Goal: Transaction & Acquisition: Purchase product/service

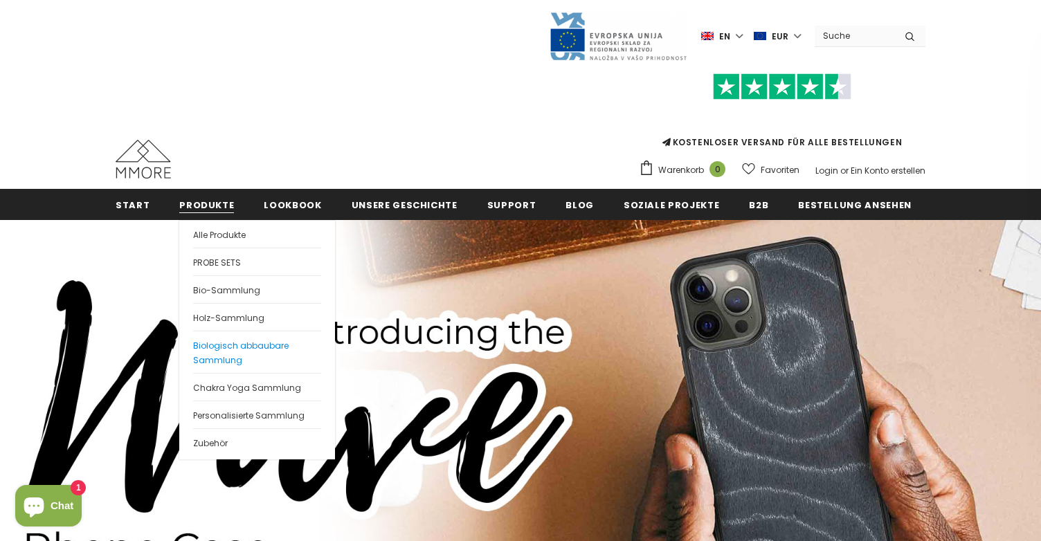
click at [227, 351] on span "Biologisch abbaubare Sammlung" at bounding box center [240, 353] width 95 height 26
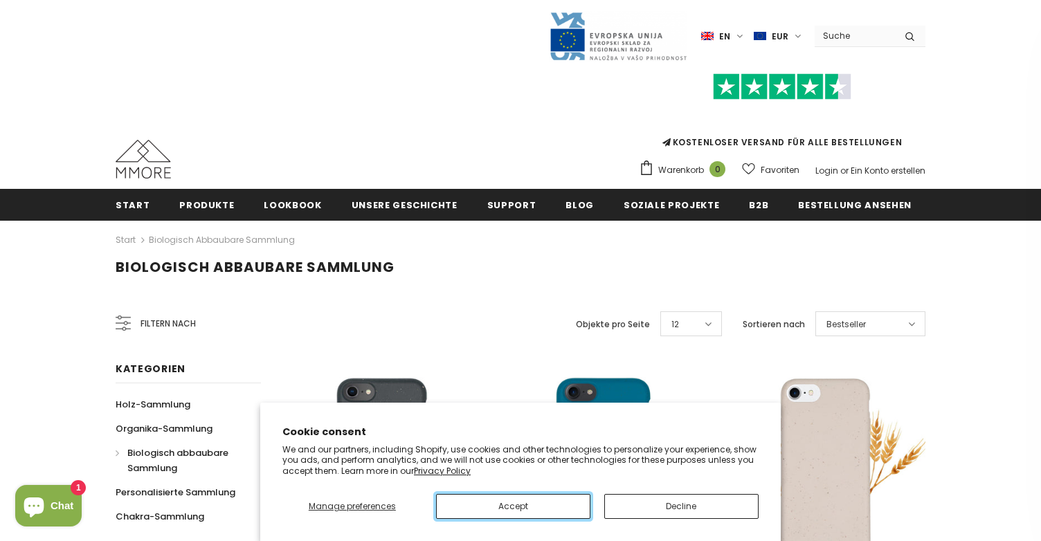
click at [558, 504] on button "Accept" at bounding box center [513, 506] width 154 height 25
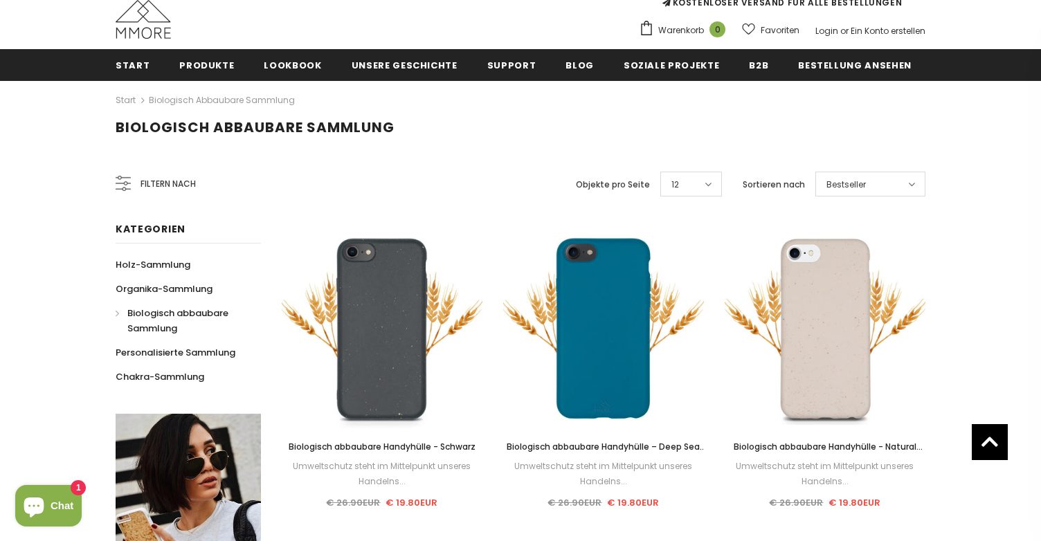
scroll to position [138, 0]
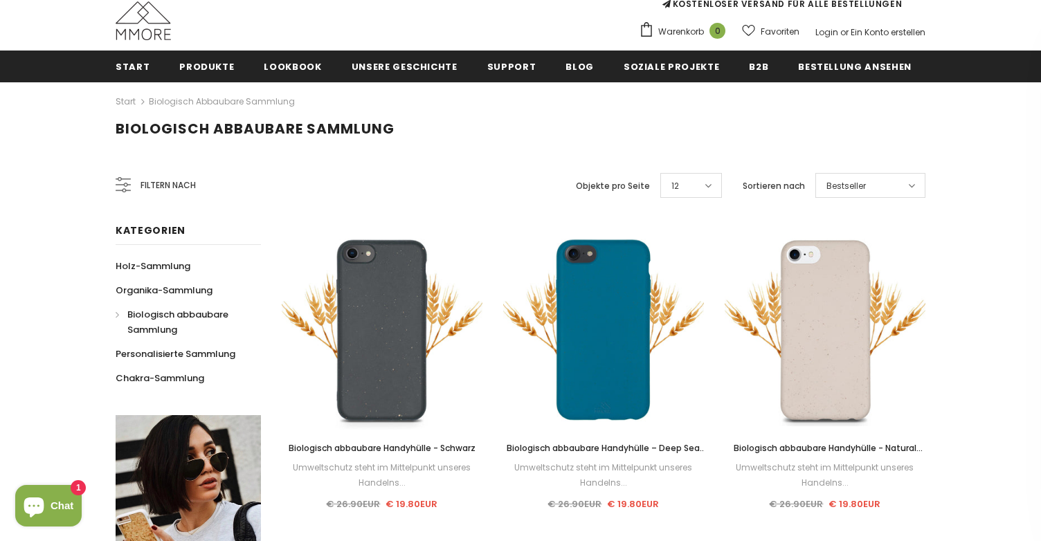
click at [860, 184] on span "Bestseller" at bounding box center [845, 186] width 39 height 14
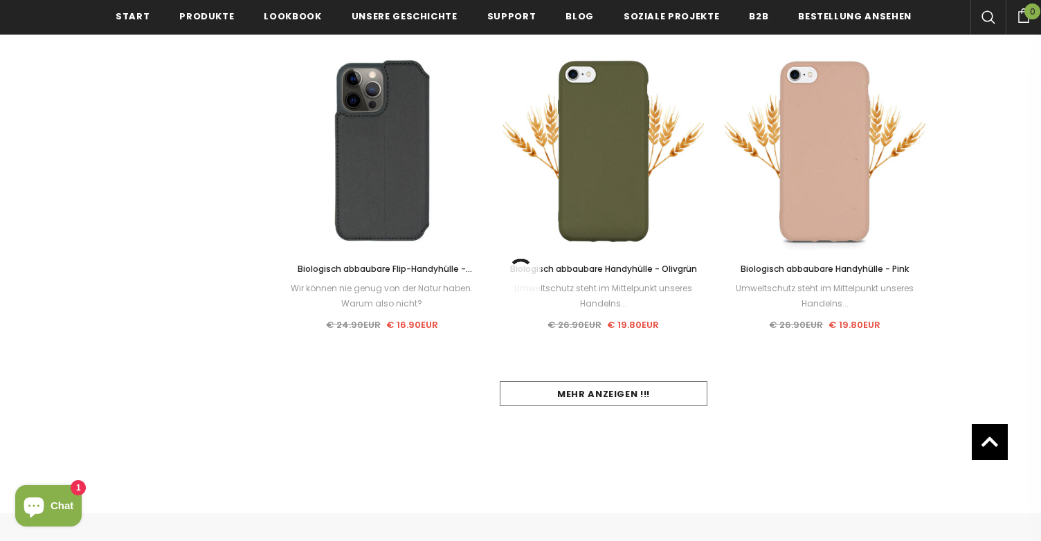
scroll to position [1315, 0]
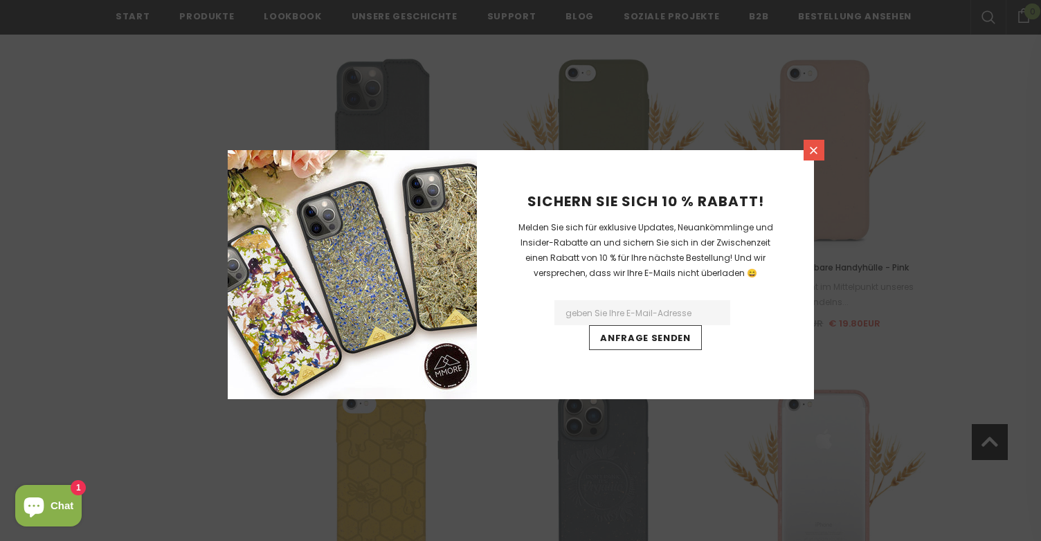
click at [812, 151] on icon at bounding box center [814, 151] width 8 height 8
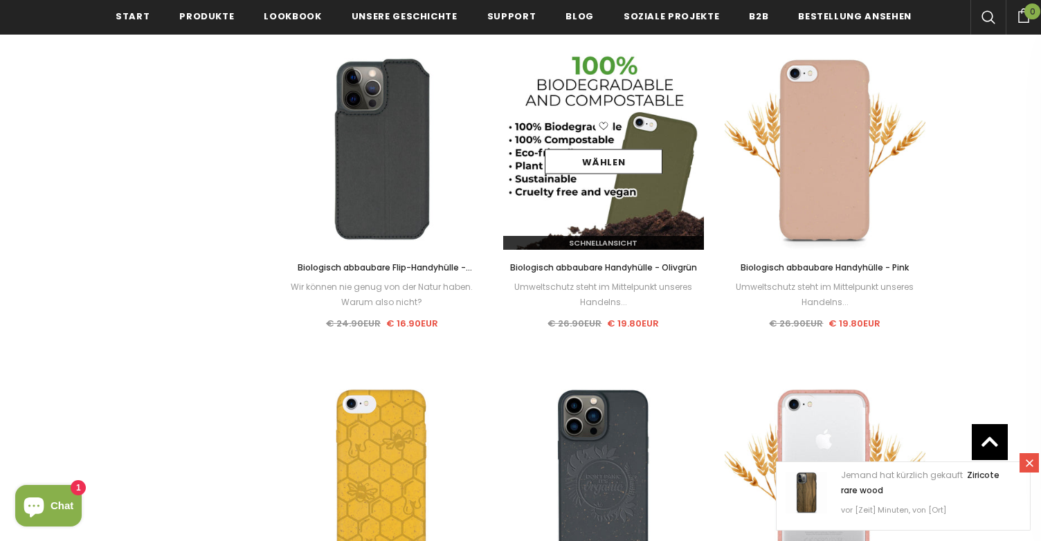
click at [617, 219] on img at bounding box center [603, 149] width 201 height 201
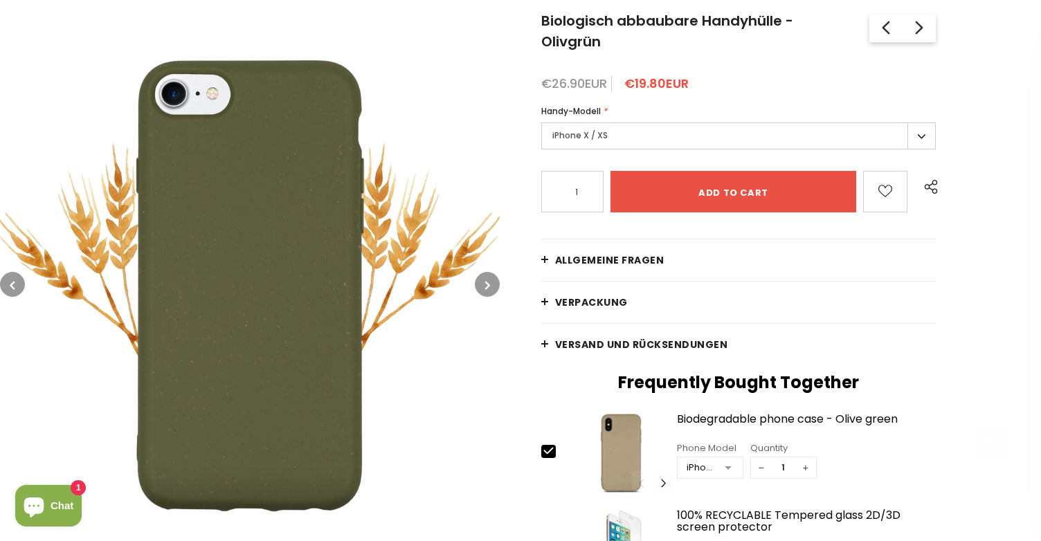
scroll to position [277, 0]
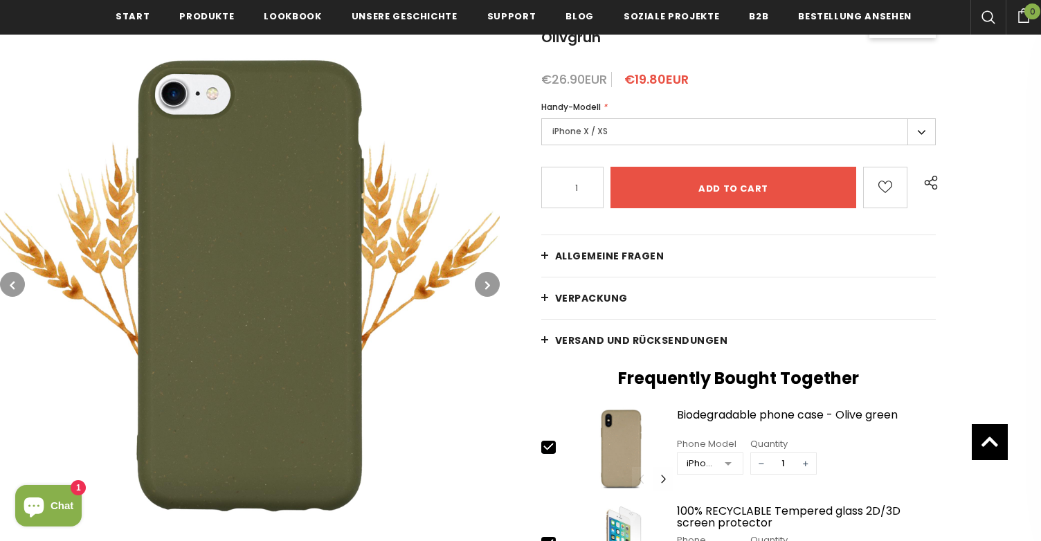
click at [679, 118] on label "iPhone X / XS" at bounding box center [738, 131] width 394 height 27
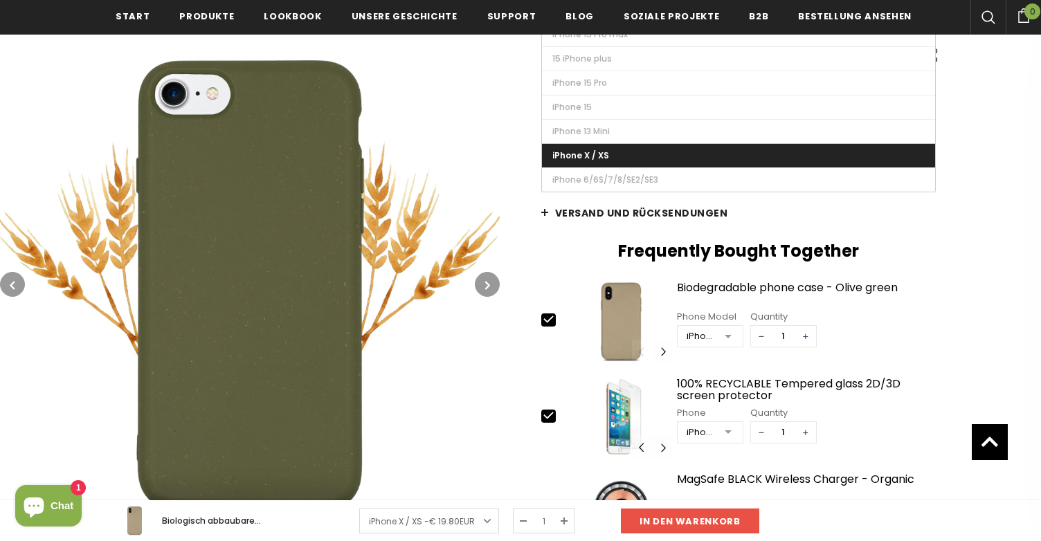
scroll to position [415, 0]
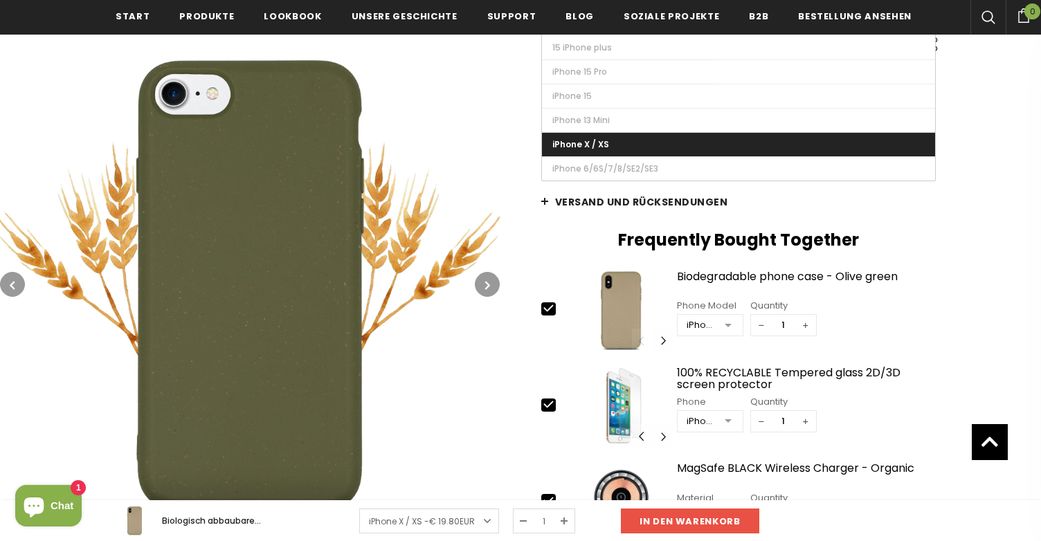
click at [947, 223] on div "Start Biologisch abbaubare Sammlung Biologisch abbaubare Handyhülle - Olivgrün …" at bounding box center [770, 244] width 541 height 872
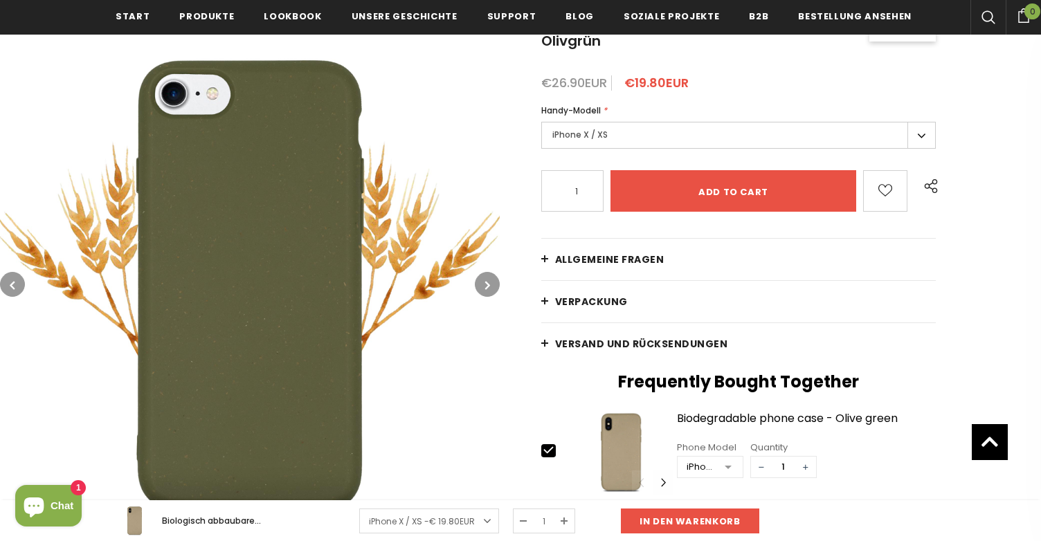
scroll to position [69, 0]
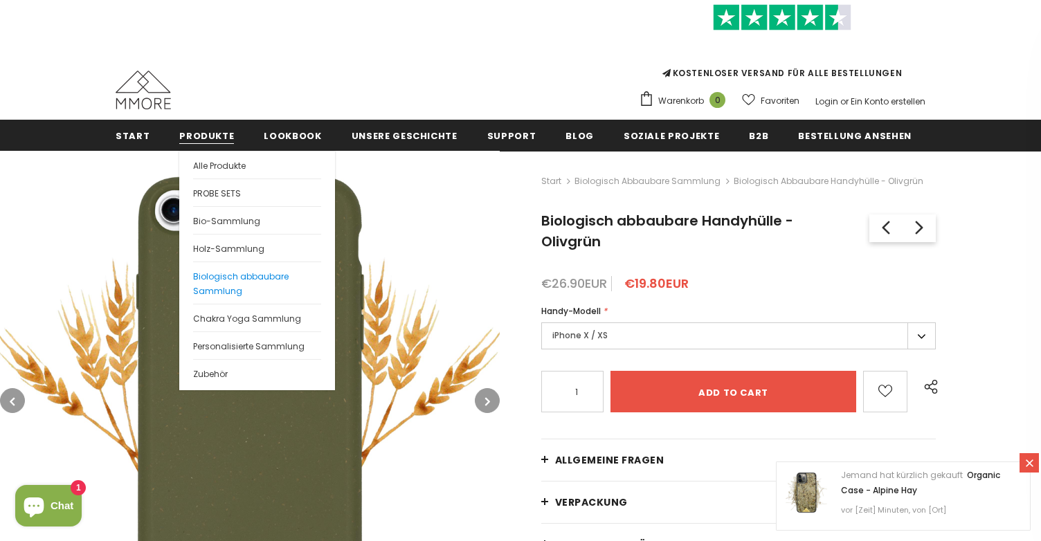
click at [231, 275] on span "Biologisch abbaubare Sammlung" at bounding box center [240, 284] width 95 height 26
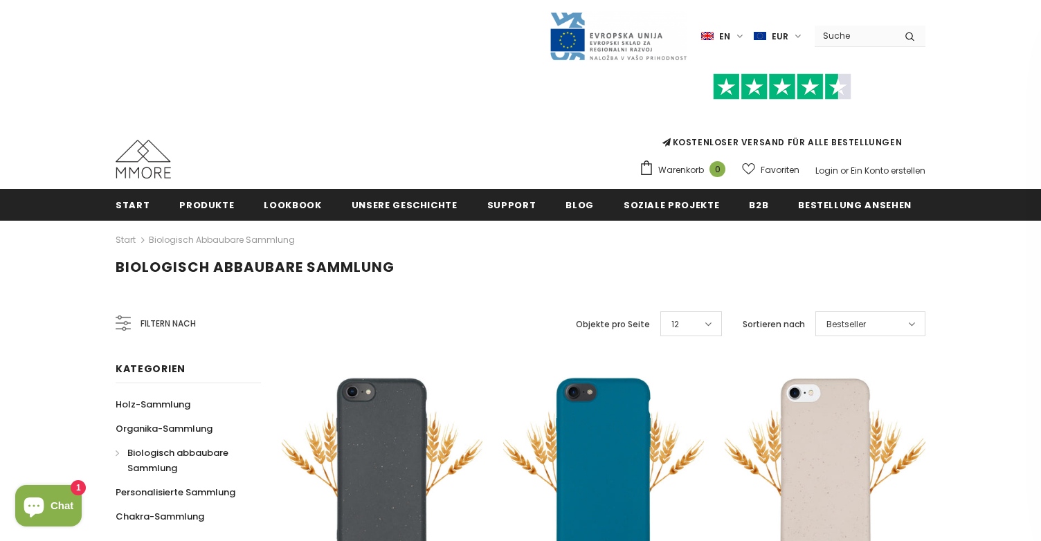
click at [882, 327] on div "Bestseller" at bounding box center [870, 323] width 110 height 25
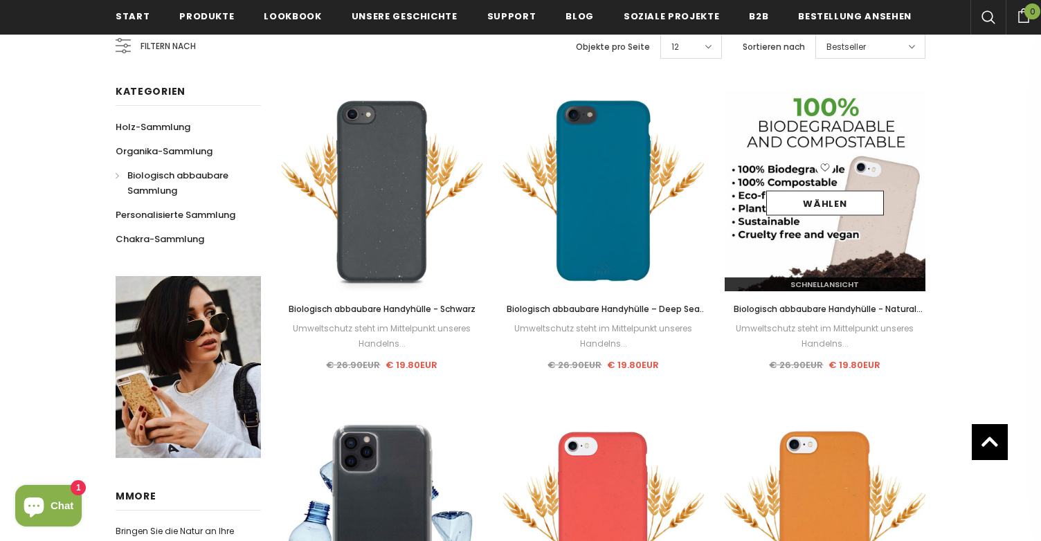
scroll to position [280, 0]
click at [816, 230] on img at bounding box center [824, 191] width 201 height 201
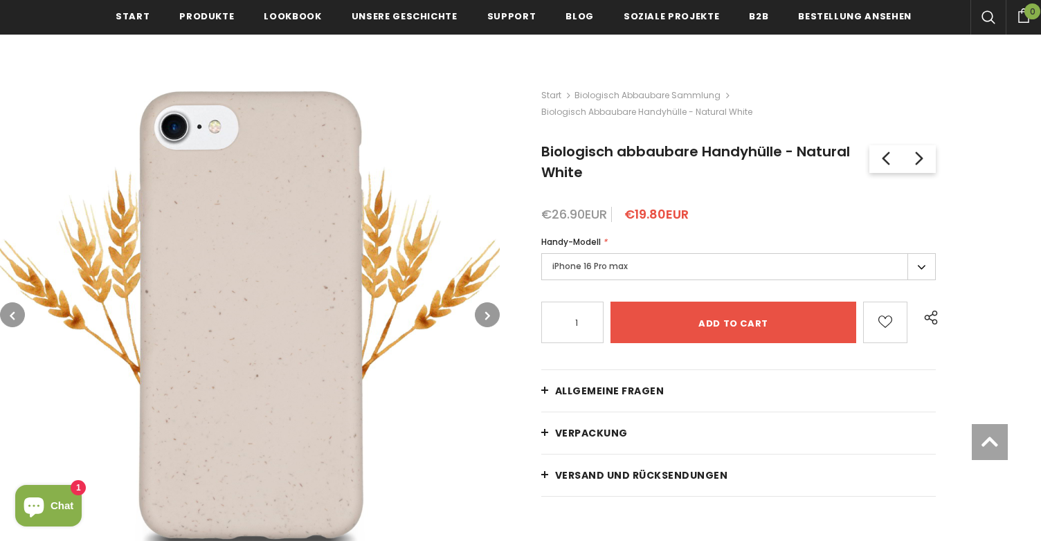
scroll to position [208, 0]
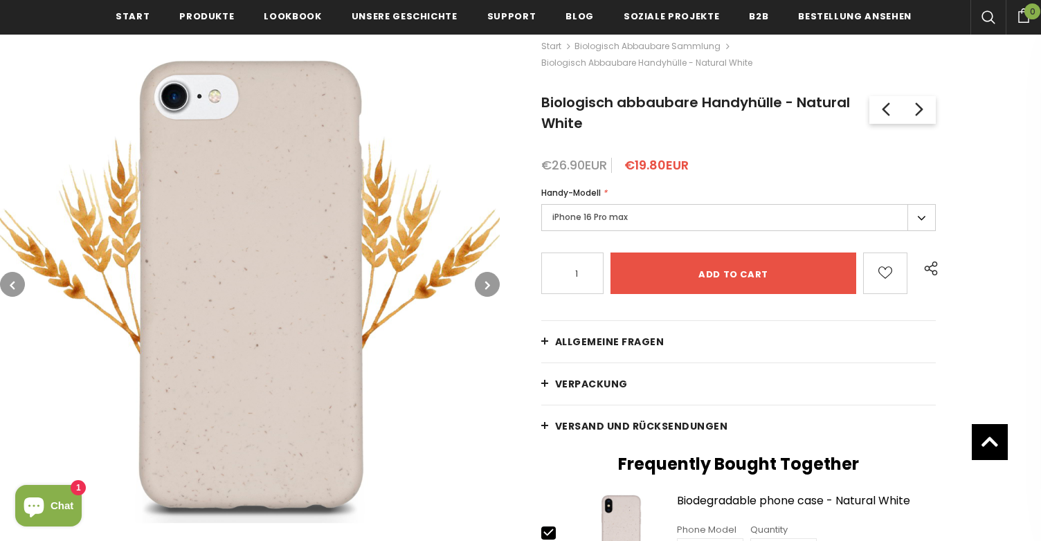
click at [810, 202] on div "Handy-Modell * iPhone 16 Pro max iPhone 16 Pro max 16 iPhone plus iPhone 16 Pro…" at bounding box center [738, 210] width 394 height 49
click at [920, 223] on label "iPhone 16 Pro max" at bounding box center [738, 217] width 394 height 27
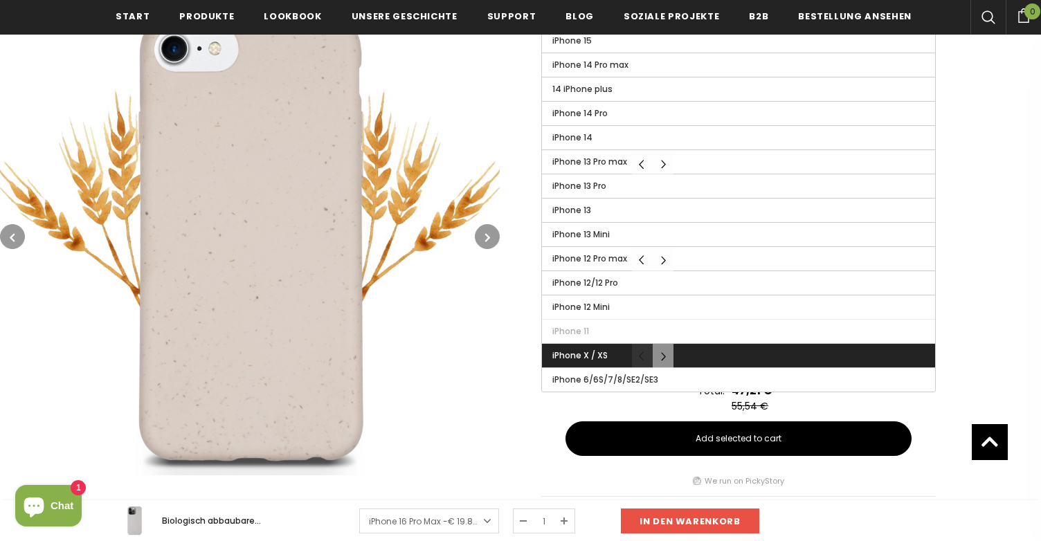
scroll to position [623, 0]
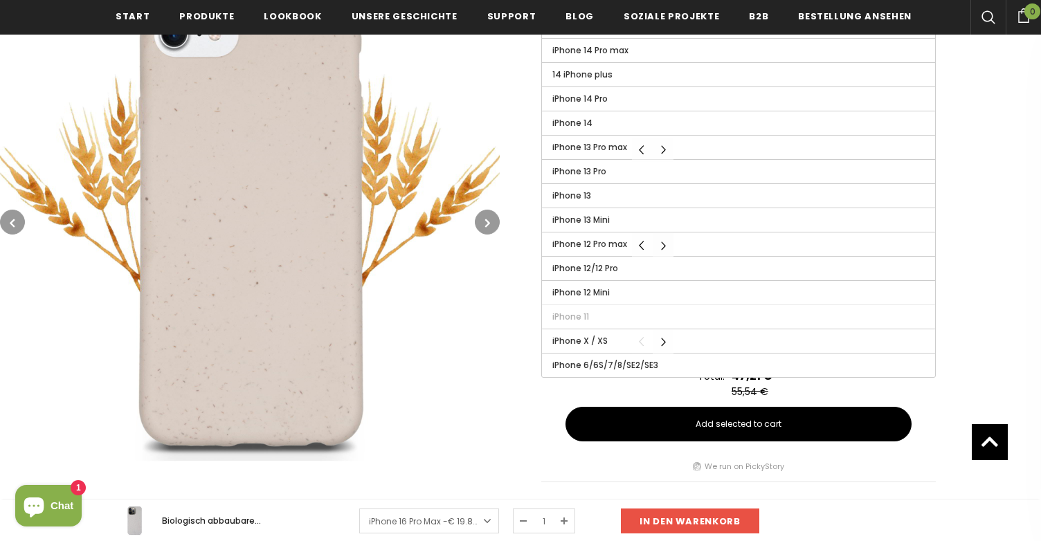
click at [661, 242] on button "Carousel Navigation" at bounding box center [662, 245] width 21 height 24
click at [644, 247] on button "Carousel Navigation" at bounding box center [642, 245] width 21 height 24
